Goal: Information Seeking & Learning: Learn about a topic

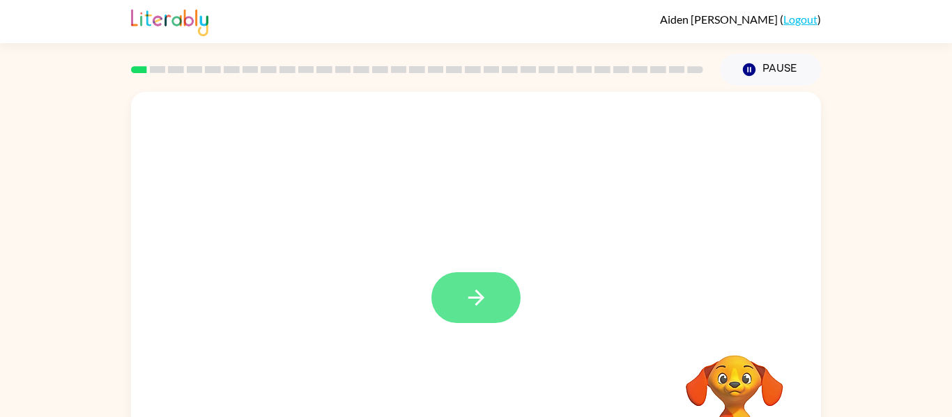
click at [490, 305] on button "button" at bounding box center [475, 297] width 89 height 51
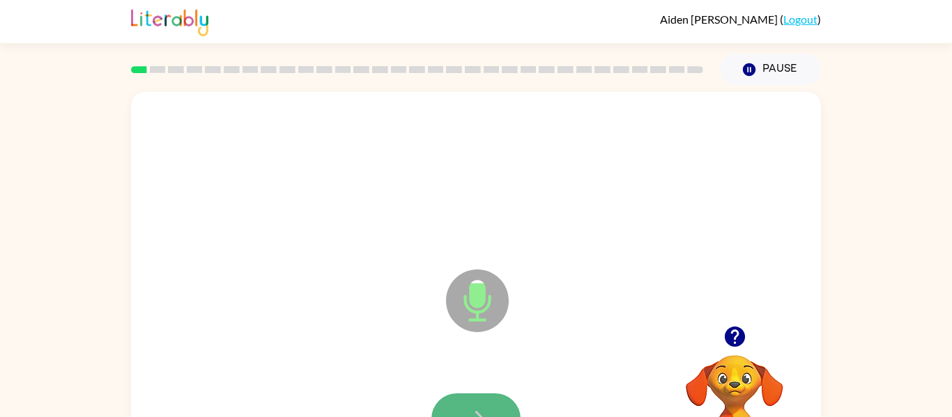
click at [479, 398] on button "button" at bounding box center [475, 419] width 89 height 51
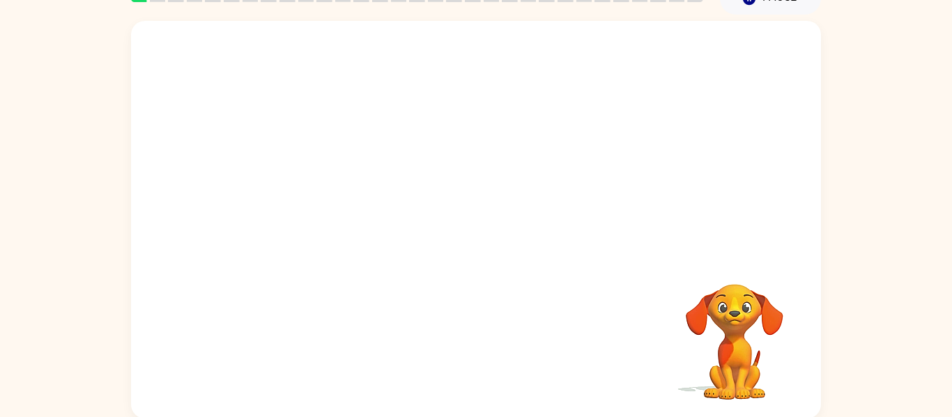
scroll to position [72, 0]
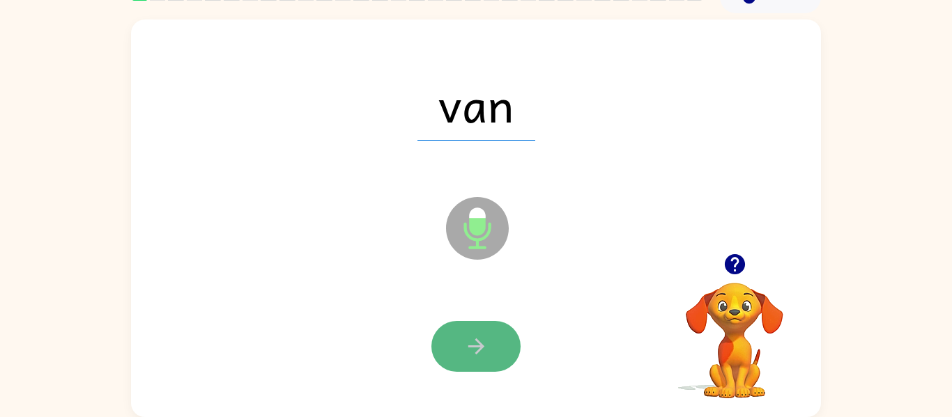
click at [470, 363] on button "button" at bounding box center [475, 346] width 89 height 51
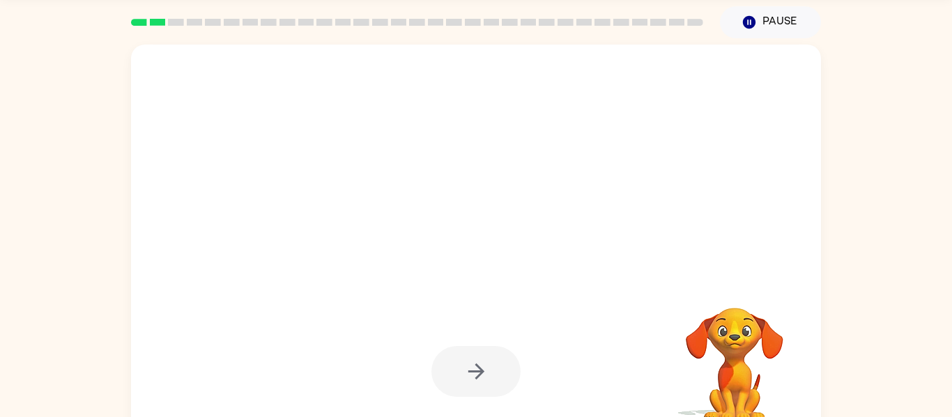
scroll to position [45, 0]
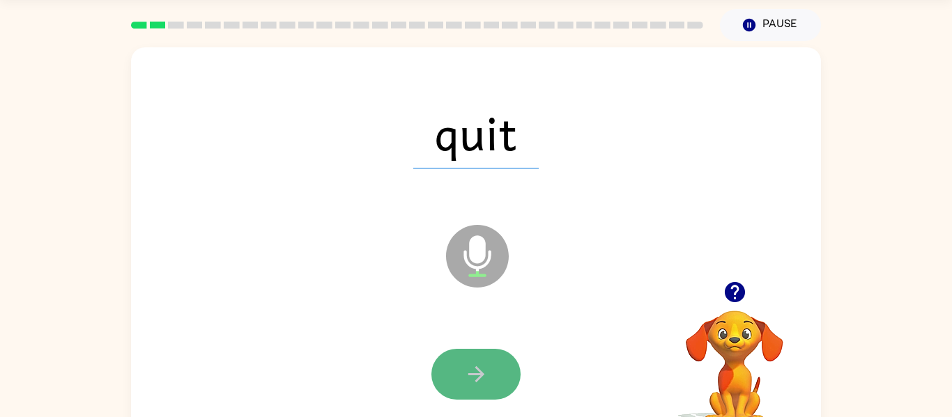
click at [479, 353] on button "button" at bounding box center [475, 374] width 89 height 51
click at [488, 355] on button "button" at bounding box center [475, 374] width 89 height 51
click at [488, 393] on button "button" at bounding box center [475, 374] width 89 height 51
click at [471, 393] on button "button" at bounding box center [475, 374] width 89 height 51
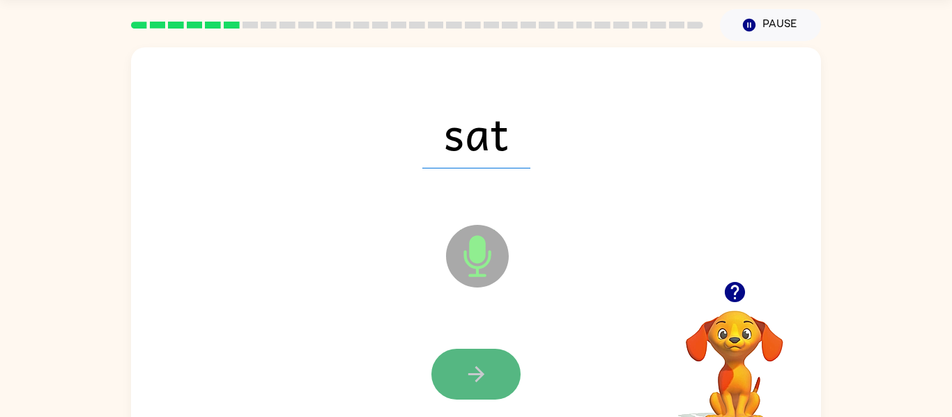
click at [465, 385] on icon "button" at bounding box center [476, 374] width 24 height 24
click at [485, 374] on icon "button" at bounding box center [476, 374] width 24 height 24
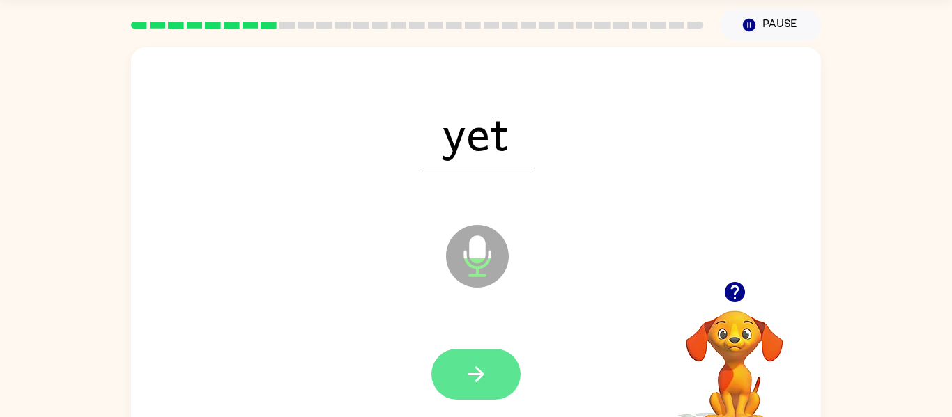
click at [455, 369] on button "button" at bounding box center [475, 374] width 89 height 51
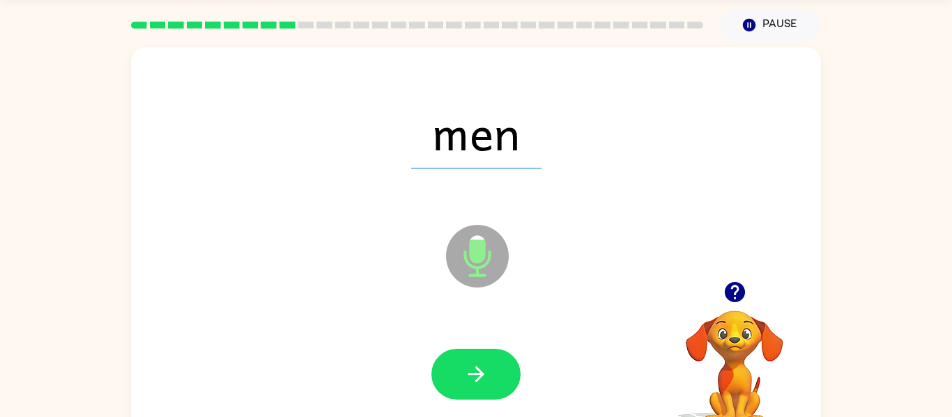
click at [504, 334] on div at bounding box center [476, 375] width 662 height 114
click at [474, 379] on icon "button" at bounding box center [476, 374] width 24 height 24
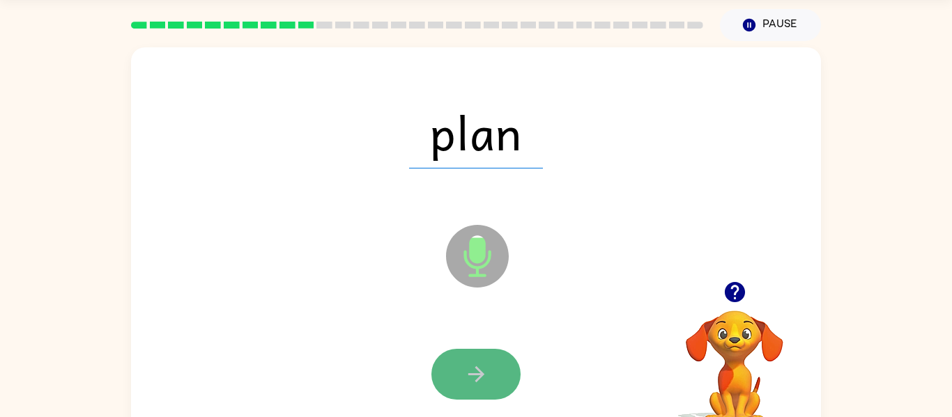
click at [490, 369] on button "button" at bounding box center [475, 374] width 89 height 51
click at [498, 364] on button "button" at bounding box center [475, 374] width 89 height 51
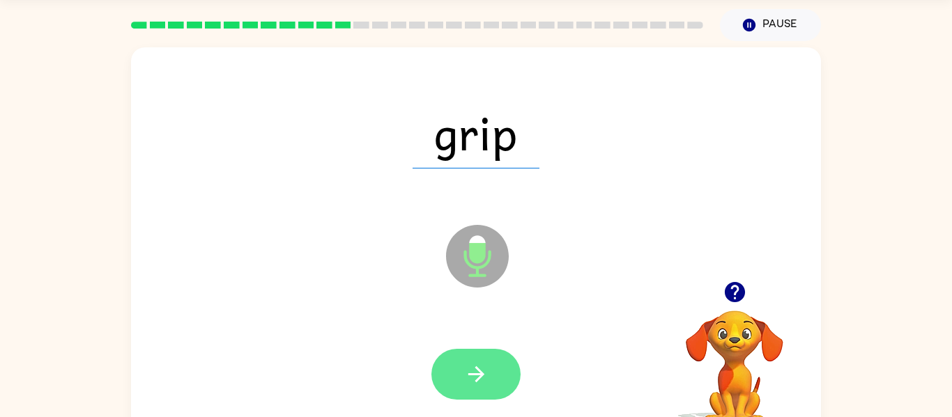
click at [502, 361] on button "button" at bounding box center [475, 374] width 89 height 51
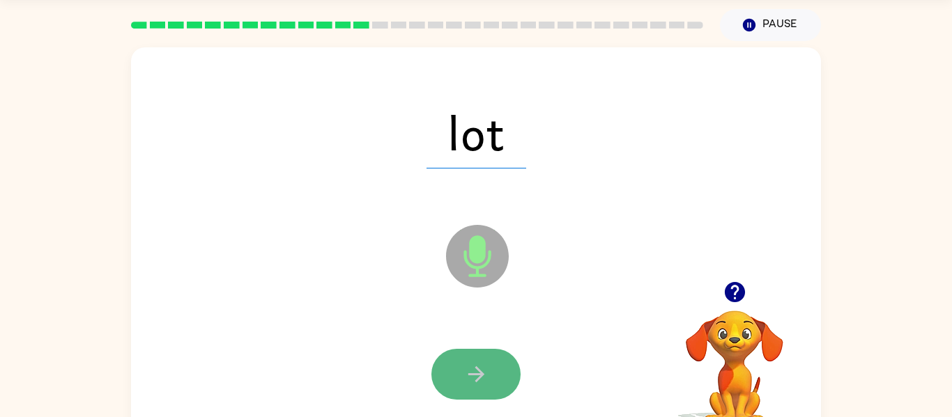
click at [498, 362] on button "button" at bounding box center [475, 374] width 89 height 51
click at [500, 362] on button "button" at bounding box center [475, 374] width 89 height 51
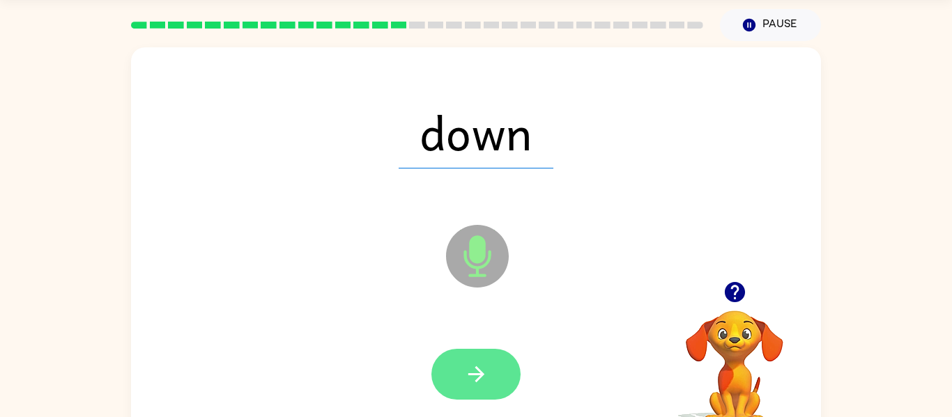
click at [497, 354] on button "button" at bounding box center [475, 374] width 89 height 51
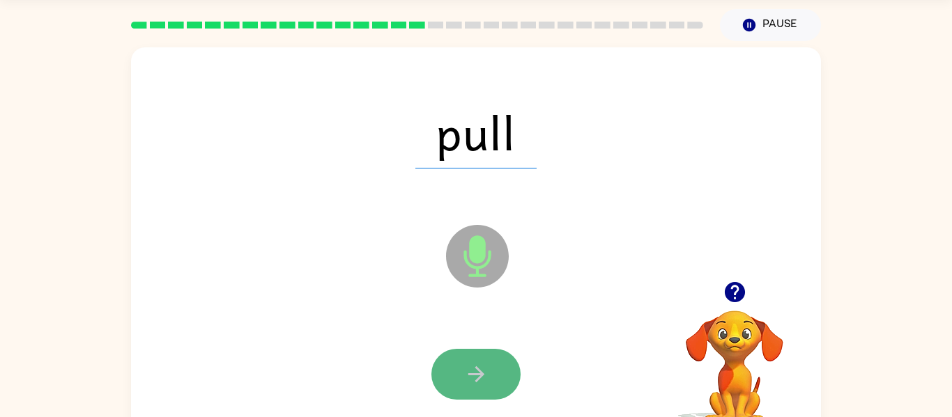
click at [496, 355] on button "button" at bounding box center [475, 374] width 89 height 51
click at [496, 363] on button "button" at bounding box center [475, 374] width 89 height 51
click at [500, 361] on button "button" at bounding box center [475, 374] width 89 height 51
click at [498, 362] on button "button" at bounding box center [475, 374] width 89 height 51
click at [507, 358] on button "button" at bounding box center [475, 374] width 89 height 51
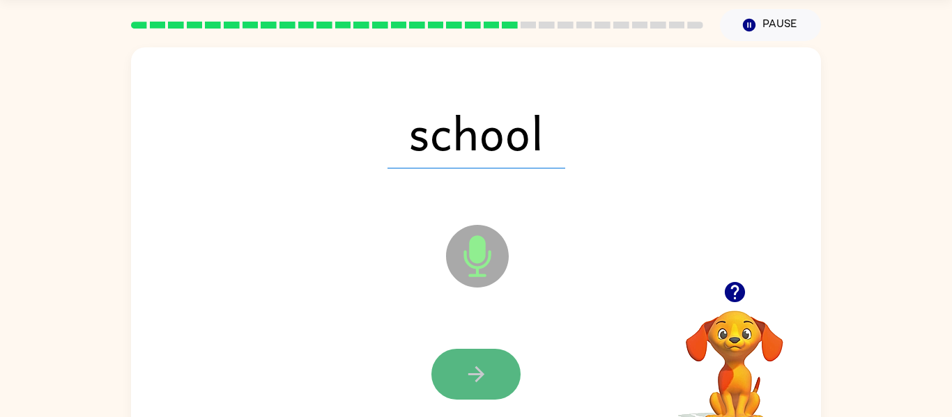
click at [500, 356] on button "button" at bounding box center [475, 374] width 89 height 51
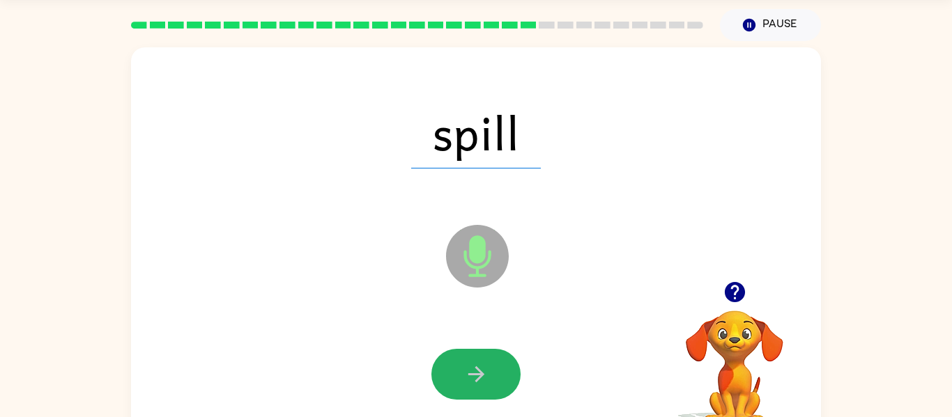
click at [508, 366] on button "button" at bounding box center [475, 374] width 89 height 51
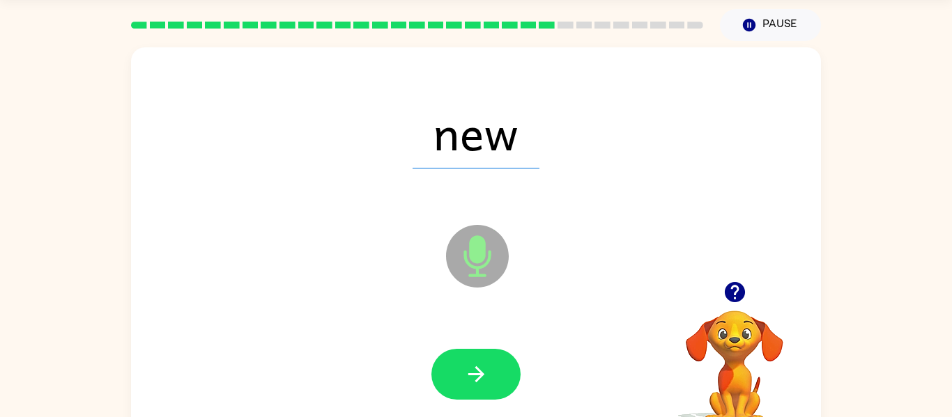
click at [508, 366] on button "button" at bounding box center [475, 374] width 89 height 51
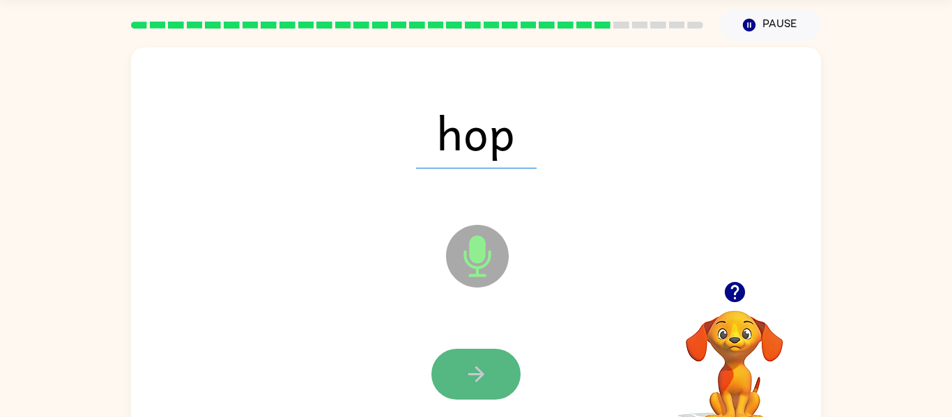
click at [497, 381] on button "button" at bounding box center [475, 374] width 89 height 51
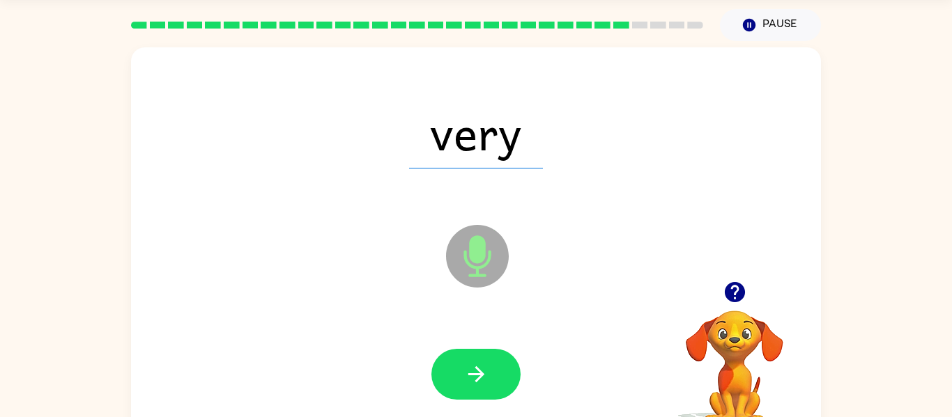
click at [596, 298] on icon "Microphone The Microphone is here when it is your turn to talk" at bounding box center [546, 274] width 209 height 104
click at [496, 375] on button "button" at bounding box center [475, 374] width 89 height 51
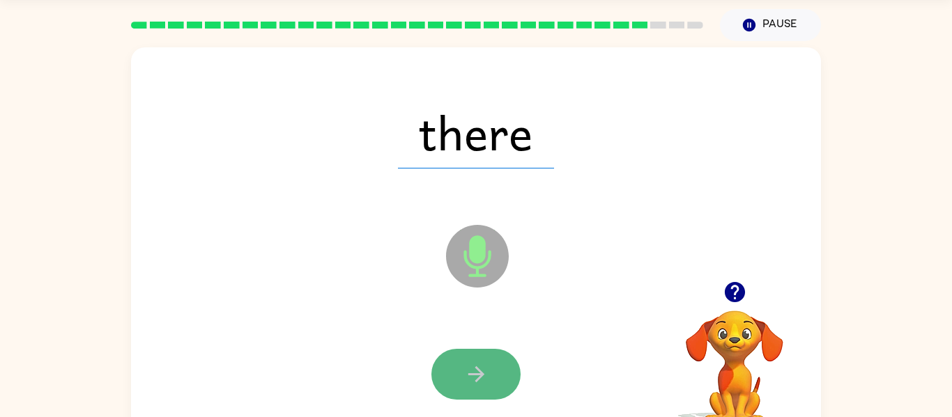
click at [489, 364] on button "button" at bounding box center [475, 374] width 89 height 51
click at [514, 368] on button "button" at bounding box center [475, 374] width 89 height 51
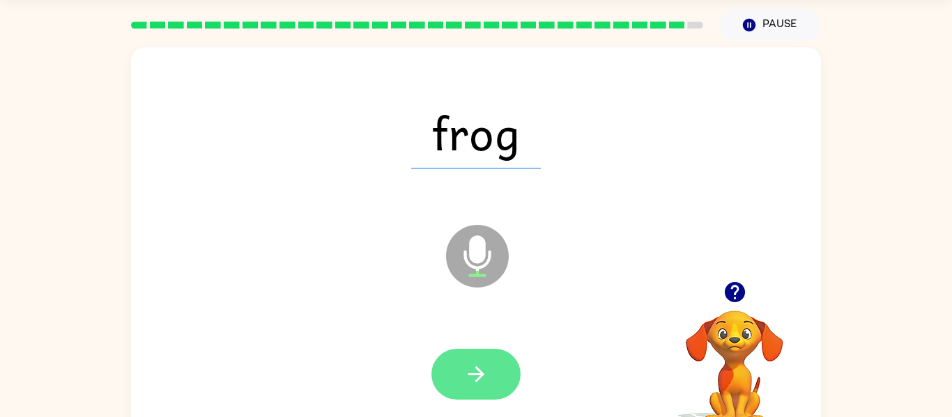
click at [511, 366] on button "button" at bounding box center [475, 374] width 89 height 51
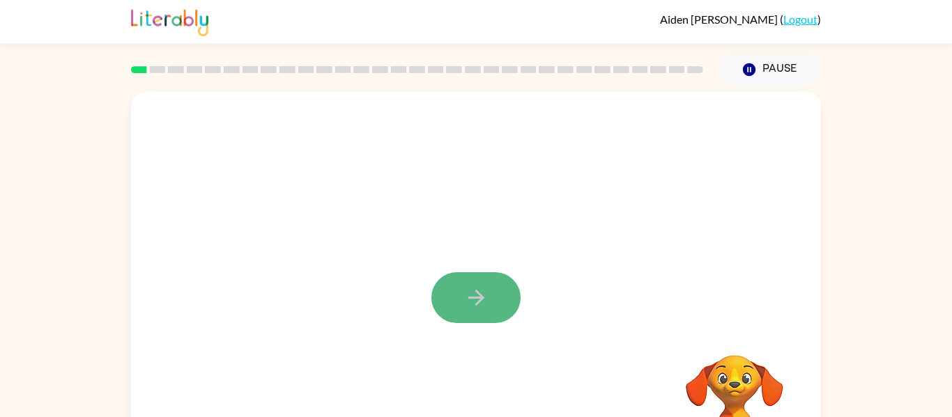
click at [484, 318] on button "button" at bounding box center [475, 297] width 89 height 51
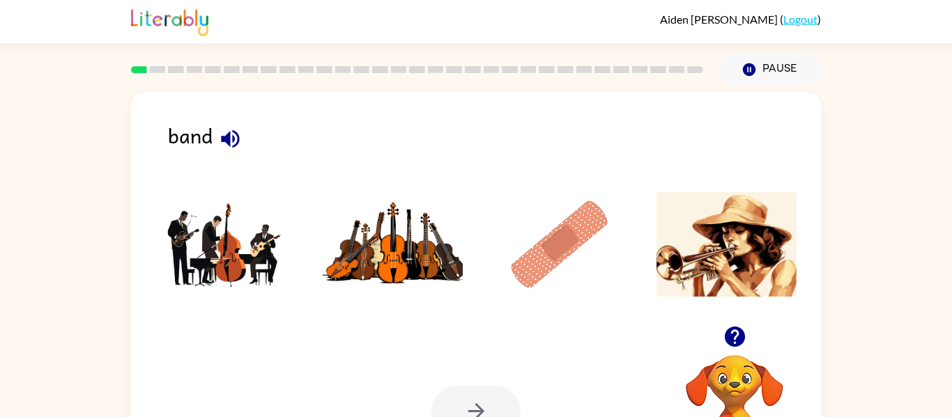
click at [208, 131] on div "band" at bounding box center [494, 142] width 653 height 44
click at [225, 141] on icon "button" at bounding box center [230, 139] width 18 height 18
click at [216, 245] on img at bounding box center [225, 244] width 141 height 104
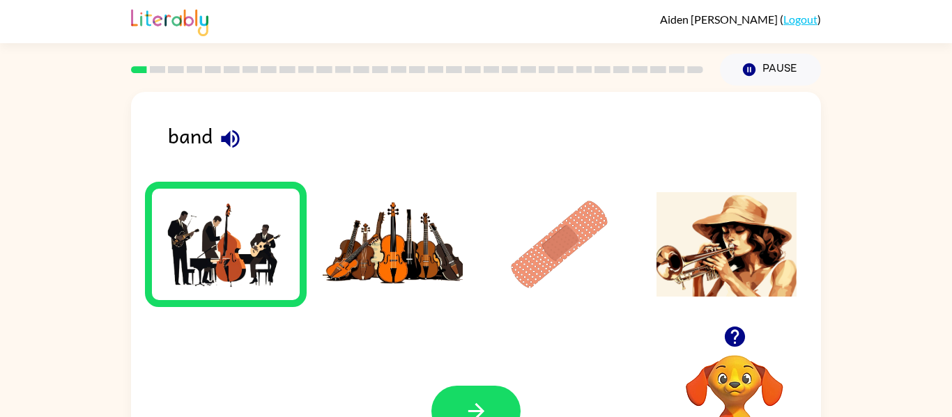
click at [667, 266] on img at bounding box center [726, 244] width 141 height 104
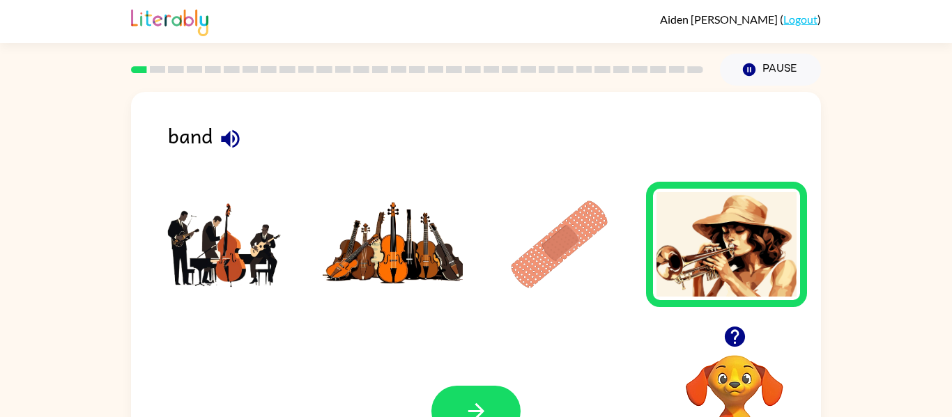
click at [226, 252] on img at bounding box center [225, 244] width 141 height 104
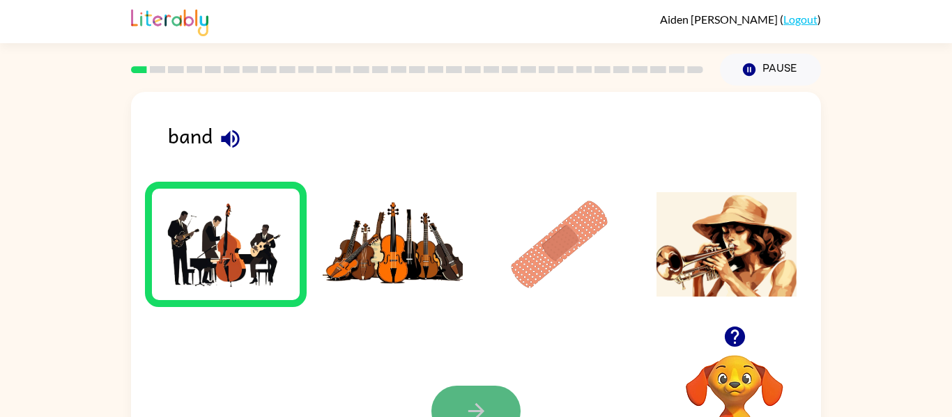
click at [442, 399] on button "button" at bounding box center [475, 411] width 89 height 51
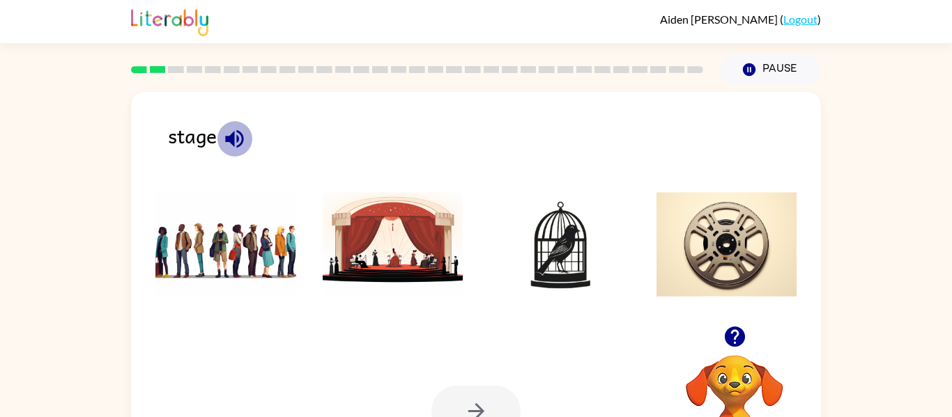
click at [229, 137] on icon "button" at bounding box center [234, 139] width 18 height 18
click at [363, 202] on img at bounding box center [393, 244] width 141 height 104
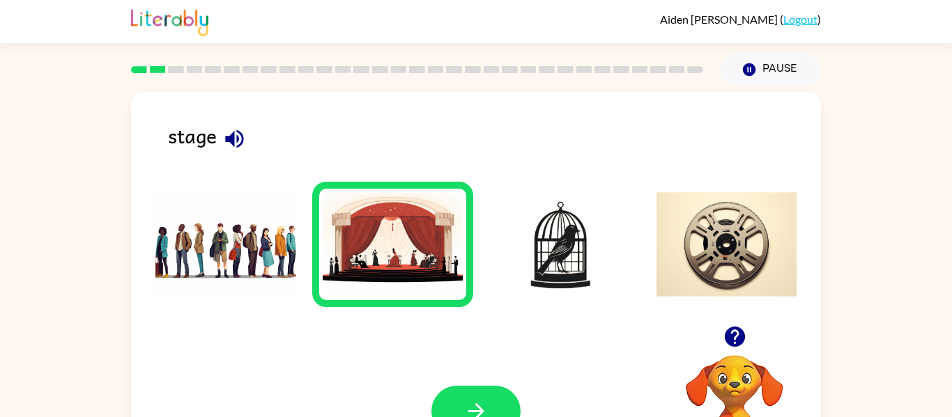
click at [500, 386] on div at bounding box center [475, 411] width 89 height 51
click at [504, 392] on button "button" at bounding box center [475, 411] width 89 height 51
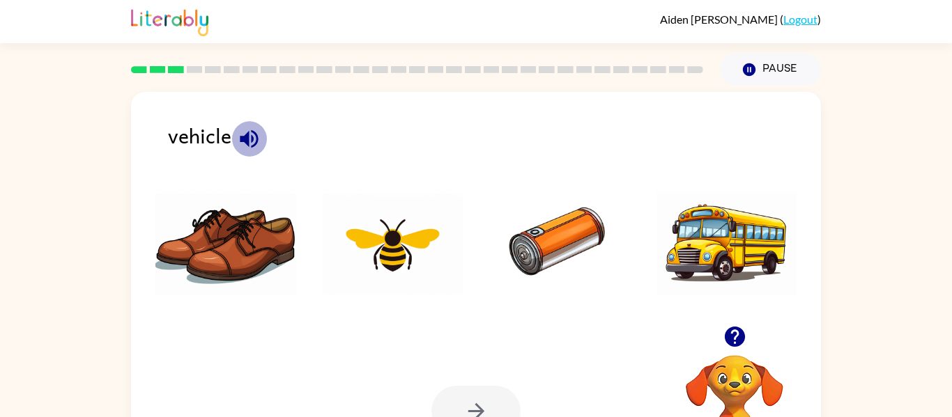
click at [249, 134] on icon "button" at bounding box center [249, 139] width 24 height 24
click at [254, 148] on icon "button" at bounding box center [249, 139] width 24 height 24
click at [636, 211] on li at bounding box center [560, 244] width 162 height 125
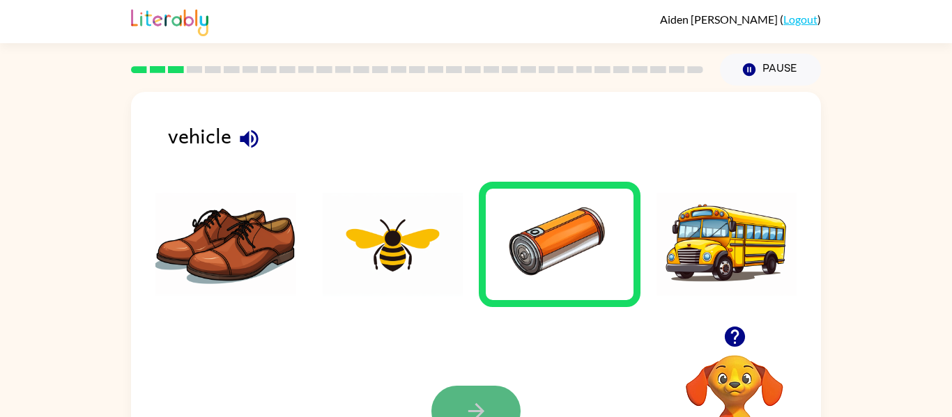
click at [495, 410] on button "button" at bounding box center [475, 411] width 89 height 51
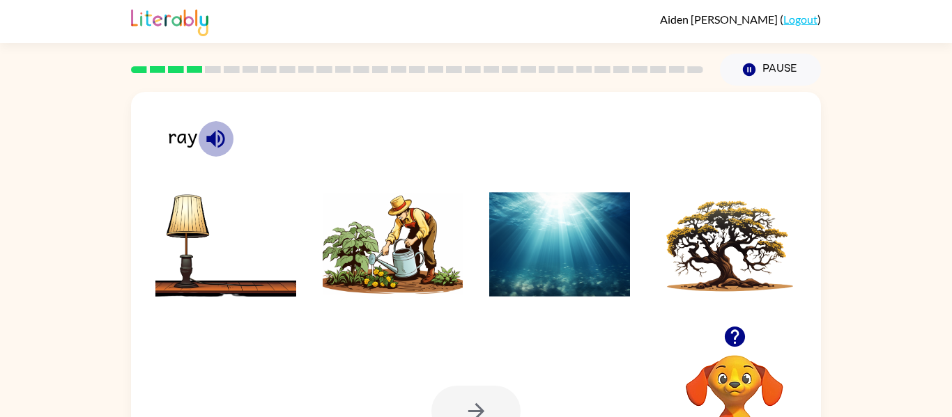
click at [218, 139] on icon "button" at bounding box center [215, 139] width 18 height 18
click at [210, 137] on icon "button" at bounding box center [215, 139] width 18 height 18
click at [211, 140] on icon "button" at bounding box center [215, 139] width 18 height 18
click at [626, 254] on img at bounding box center [559, 244] width 141 height 104
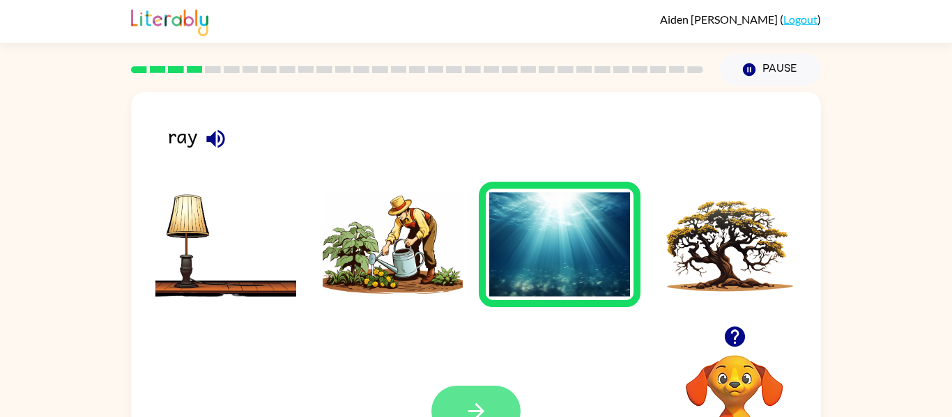
click at [466, 408] on icon "button" at bounding box center [476, 411] width 24 height 24
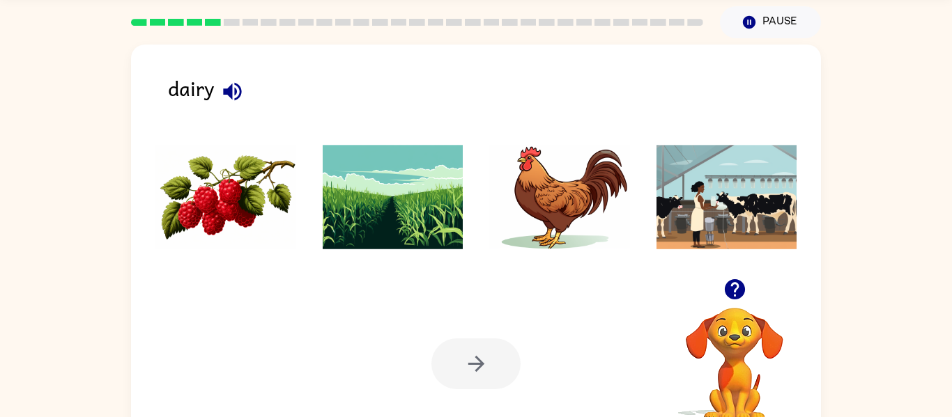
scroll to position [45, 0]
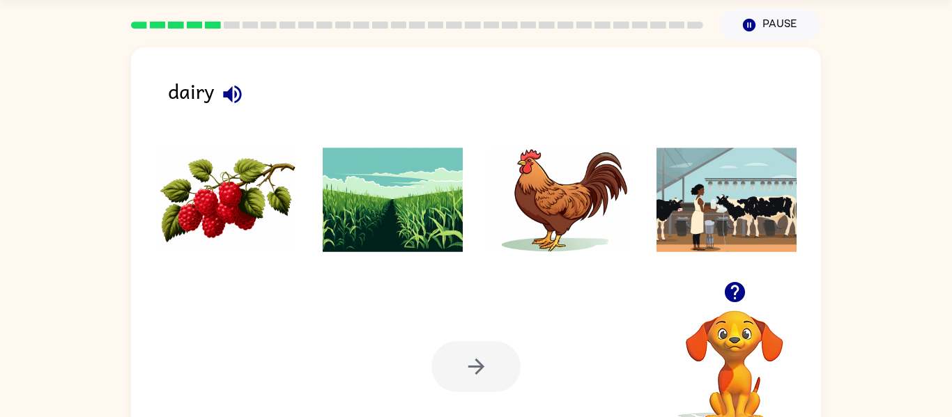
click at [226, 104] on icon "button" at bounding box center [232, 94] width 24 height 24
click at [244, 215] on img at bounding box center [225, 200] width 141 height 104
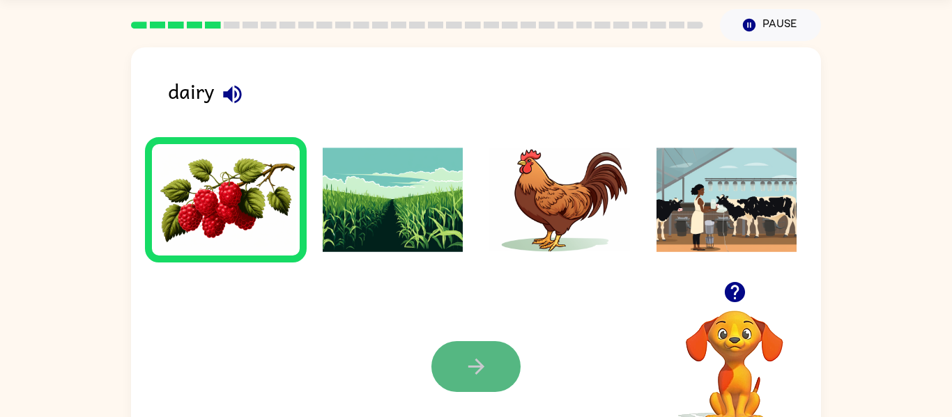
click at [470, 350] on button "button" at bounding box center [475, 366] width 89 height 51
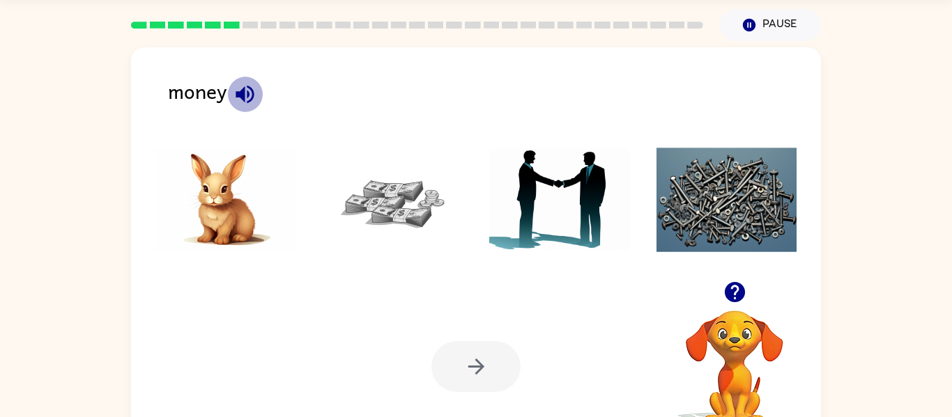
click at [235, 86] on icon "button" at bounding box center [245, 94] width 24 height 24
click at [412, 205] on img at bounding box center [393, 200] width 141 height 104
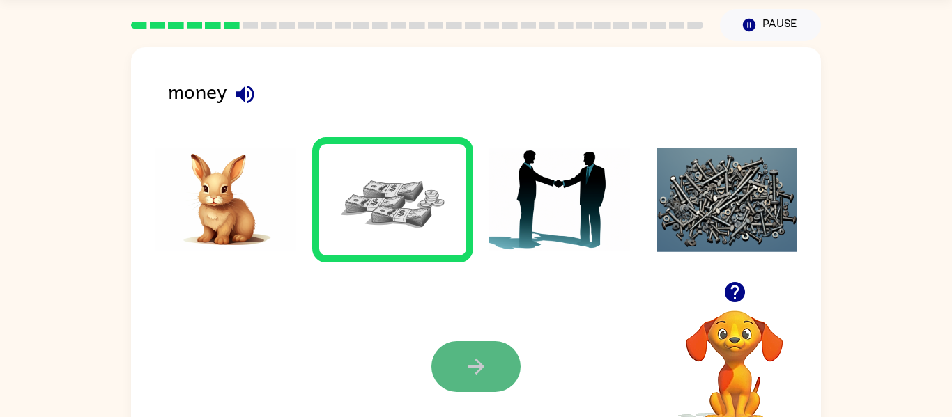
click at [511, 354] on button "button" at bounding box center [475, 366] width 89 height 51
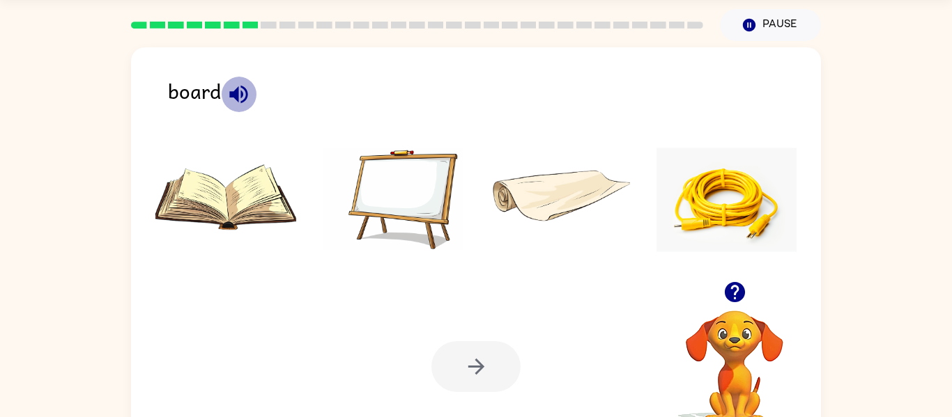
click at [224, 94] on button "button" at bounding box center [239, 95] width 36 height 36
click at [235, 146] on li at bounding box center [226, 199] width 162 height 125
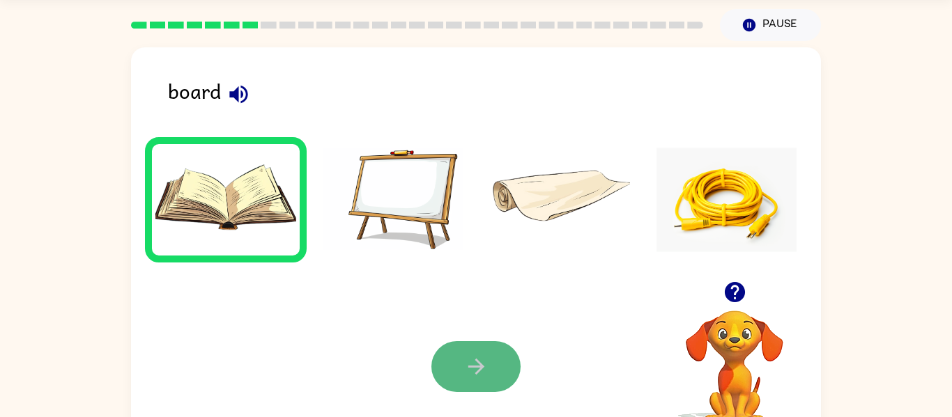
click at [447, 357] on button "button" at bounding box center [475, 366] width 89 height 51
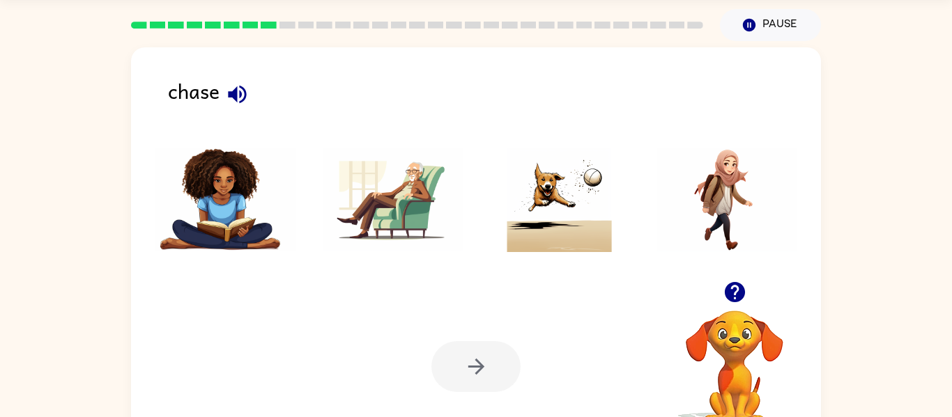
click at [223, 65] on div "chase Your browser must support playing .mp4 files to use Literably. Please try…" at bounding box center [476, 246] width 690 height 398
click at [222, 64] on div "chase Your browser must support playing .mp4 files to use Literably. Please try…" at bounding box center [476, 246] width 690 height 398
click at [231, 91] on icon "button" at bounding box center [237, 94] width 18 height 18
click at [507, 194] on img at bounding box center [559, 200] width 141 height 104
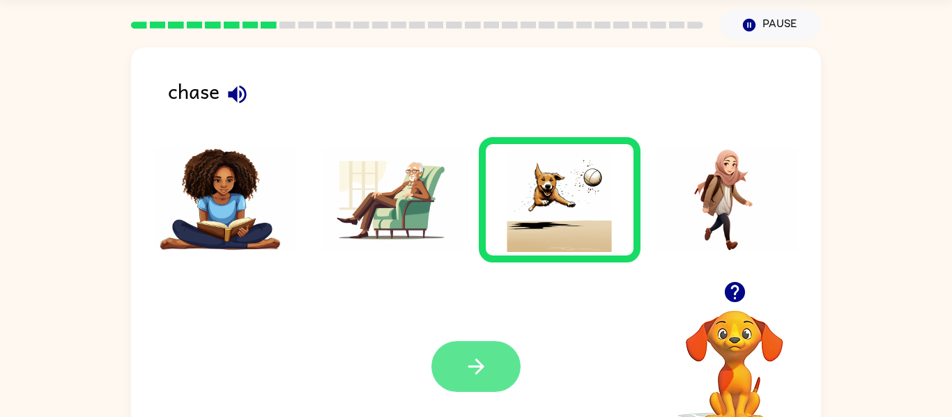
click at [451, 354] on button "button" at bounding box center [475, 366] width 89 height 51
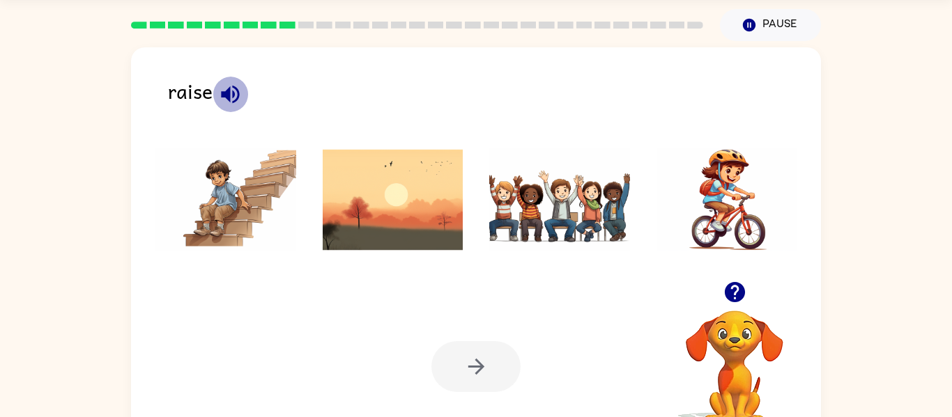
click at [237, 98] on icon "button" at bounding box center [230, 94] width 18 height 18
click at [545, 235] on img at bounding box center [559, 200] width 141 height 104
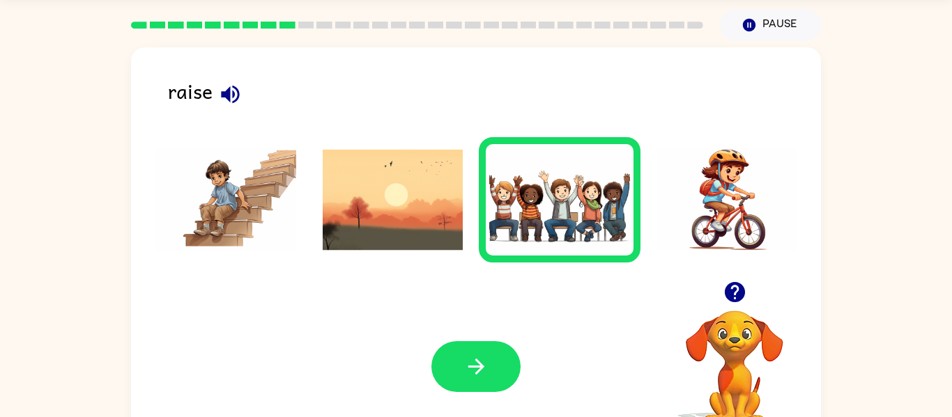
click at [489, 336] on div "Your browser must support playing .mp4 files to use Literably. Please try using…" at bounding box center [476, 366] width 690 height 157
click at [469, 367] on icon "button" at bounding box center [475, 367] width 16 height 16
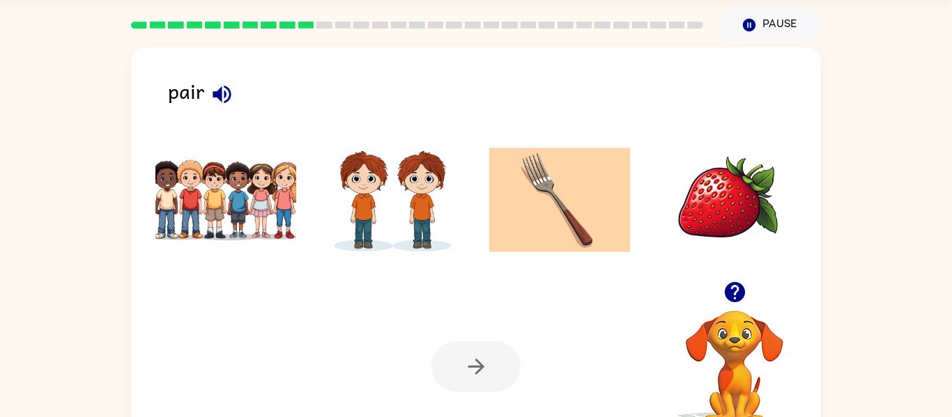
drag, startPoint x: 212, startPoint y: 95, endPoint x: 239, endPoint y: 123, distance: 38.9
click at [239, 123] on div "pair Your browser must support playing .mp4 files to use Literably. Please try …" at bounding box center [476, 246] width 690 height 398
click at [227, 109] on button "button" at bounding box center [222, 95] width 36 height 36
click at [374, 240] on img at bounding box center [393, 200] width 141 height 104
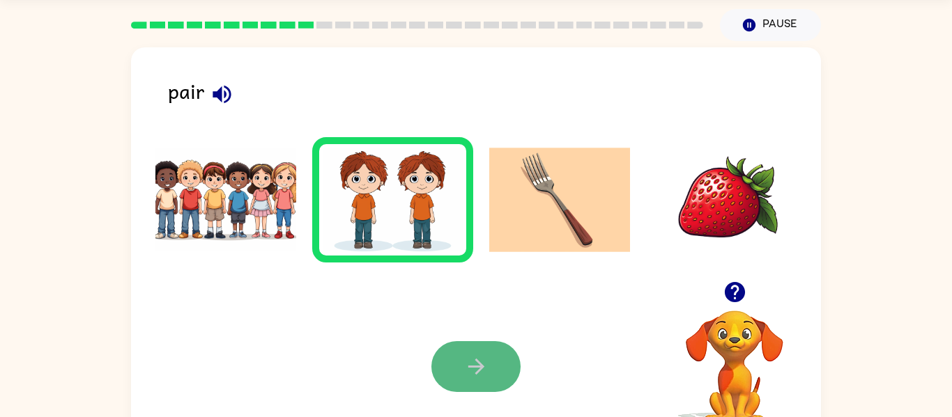
click at [481, 358] on icon "button" at bounding box center [476, 367] width 24 height 24
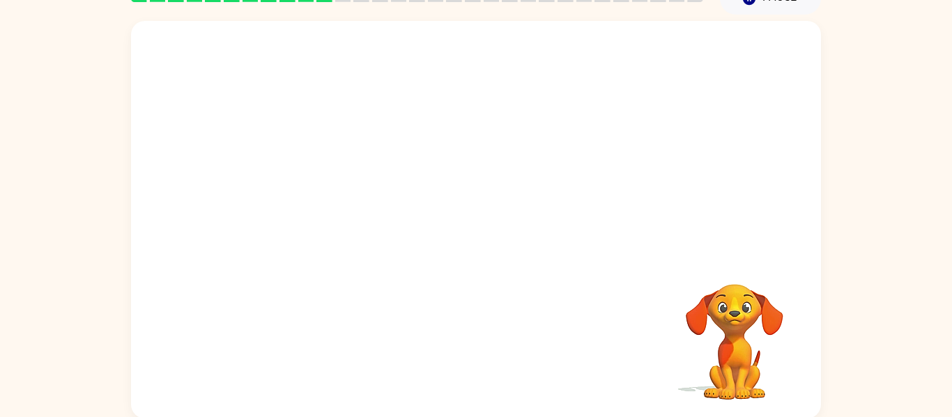
scroll to position [72, 0]
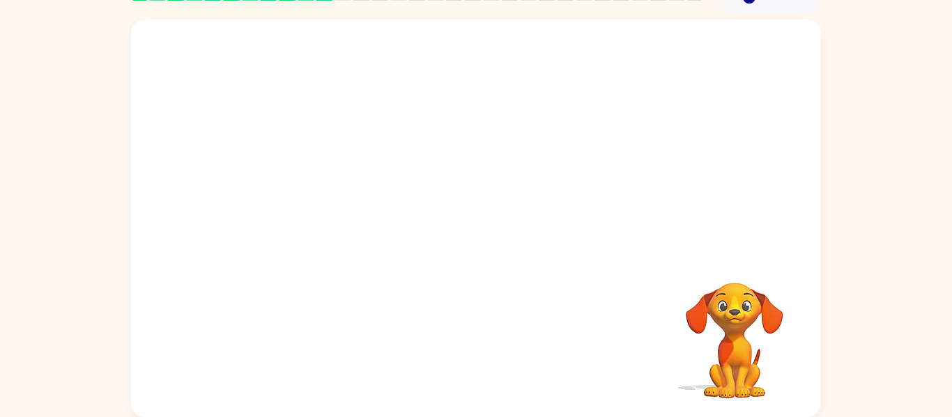
click at [349, 102] on video "Your browser must support playing .mp4 files to use Literably. Please try using…" at bounding box center [476, 137] width 690 height 234
click at [357, 107] on video "Your browser must support playing .mp4 files to use Literably. Please try using…" at bounding box center [476, 137] width 690 height 234
click at [498, 243] on div at bounding box center [475, 225] width 89 height 51
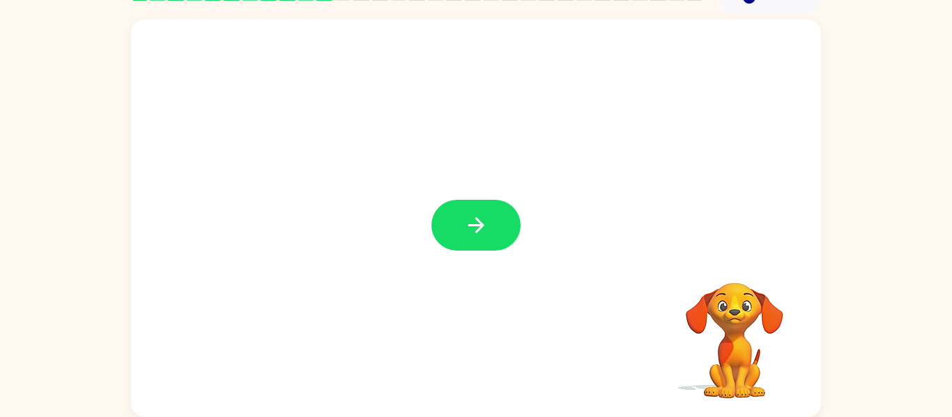
scroll to position [45, 0]
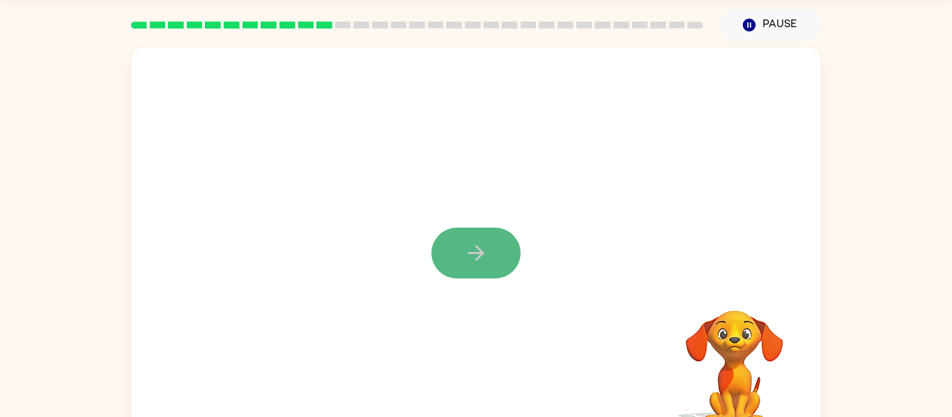
click at [481, 249] on icon "button" at bounding box center [476, 253] width 24 height 24
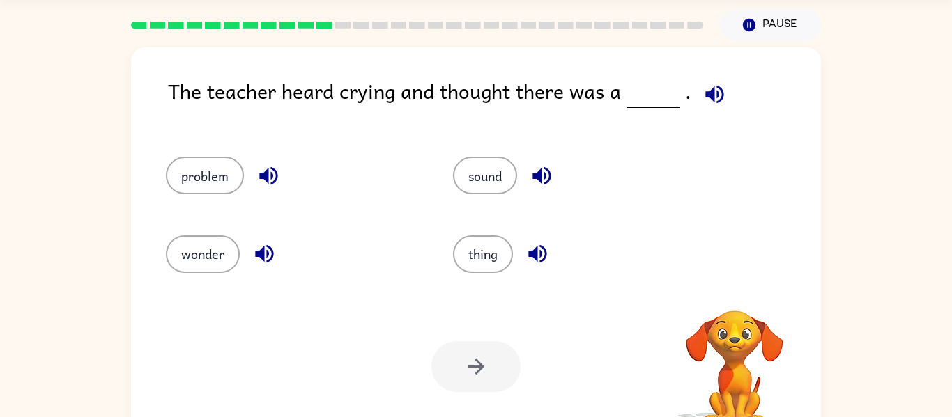
click at [258, 253] on icon "button" at bounding box center [264, 254] width 18 height 18
click at [714, 86] on icon "button" at bounding box center [714, 94] width 18 height 18
click at [280, 171] on icon "button" at bounding box center [268, 176] width 24 height 24
click at [260, 244] on icon "button" at bounding box center [264, 254] width 24 height 24
click at [545, 185] on icon "button" at bounding box center [541, 176] width 24 height 24
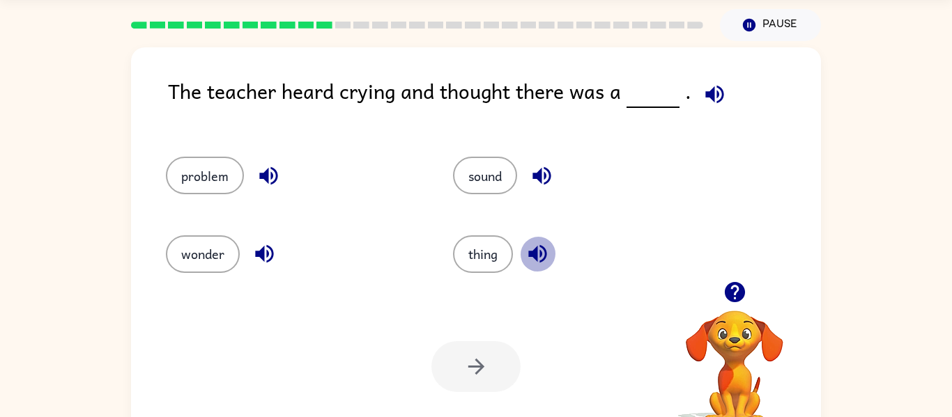
click at [548, 251] on icon "button" at bounding box center [537, 254] width 24 height 24
click at [224, 162] on button "problem" at bounding box center [205, 176] width 78 height 38
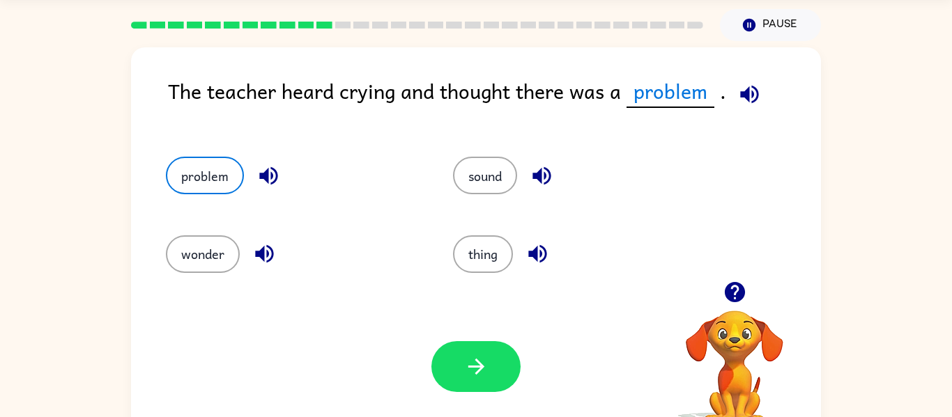
click at [439, 306] on div "Your browser must support playing .mp4 files to use Literably. Please try using…" at bounding box center [476, 366] width 690 height 157
click at [506, 352] on button "button" at bounding box center [475, 366] width 89 height 51
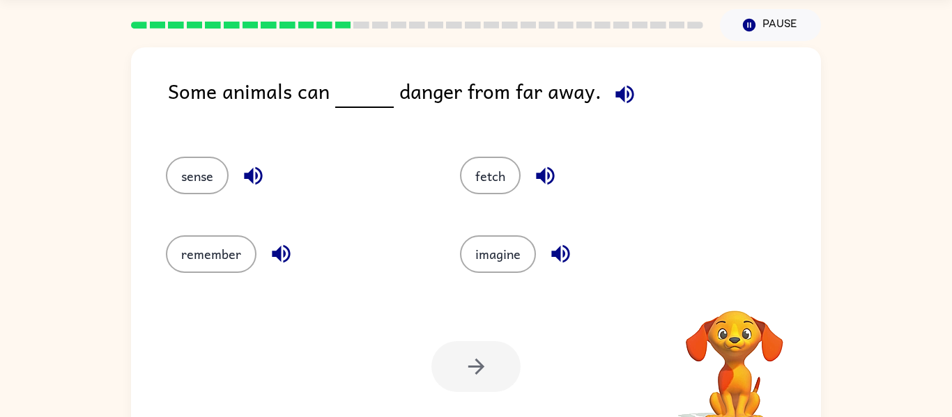
click at [616, 347] on div "Your browser must support playing .mp4 files to use Literably. Please try using…" at bounding box center [476, 366] width 690 height 157
click at [185, 195] on div "sense" at bounding box center [286, 169] width 294 height 78
click at [171, 161] on button "sense" at bounding box center [197, 176] width 63 height 38
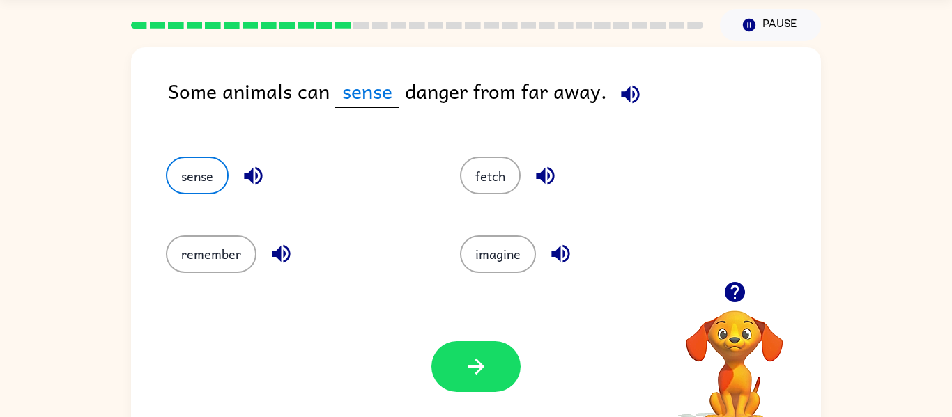
click at [517, 346] on div at bounding box center [475, 366] width 89 height 51
click at [490, 350] on button "button" at bounding box center [475, 366] width 89 height 51
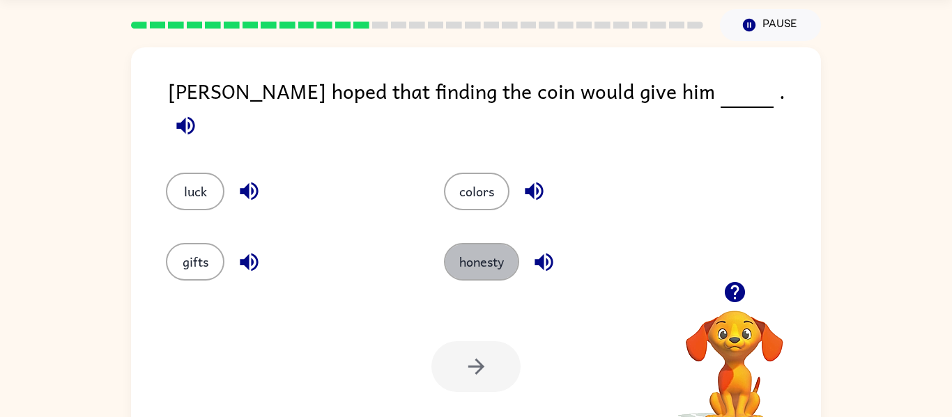
click at [487, 234] on div "honesty" at bounding box center [556, 252] width 278 height 70
